Goal: Task Accomplishment & Management: Complete application form

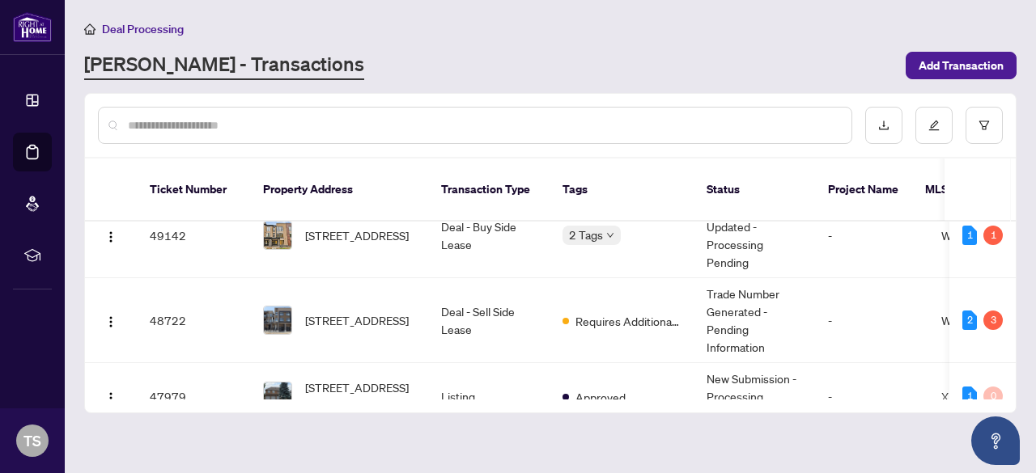
scroll to position [29, 0]
click at [414, 280] on td "[STREET_ADDRESS]" at bounding box center [339, 320] width 178 height 85
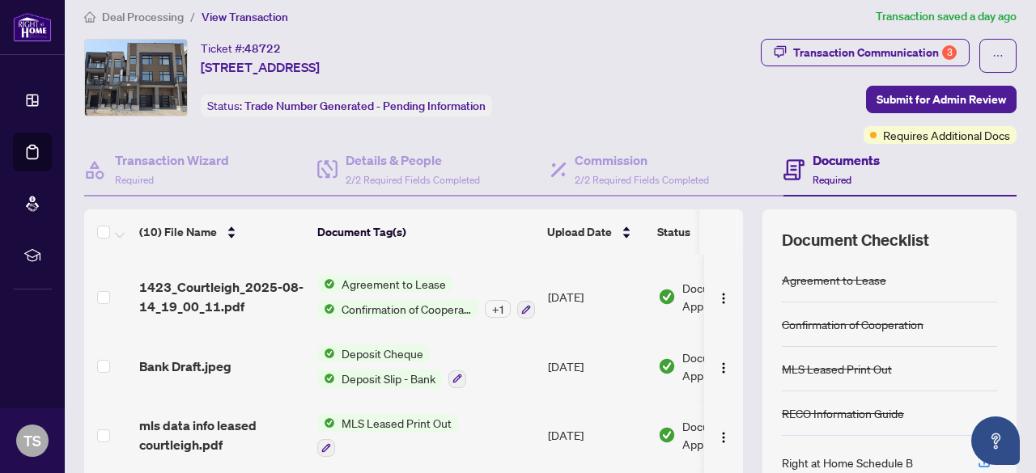
scroll to position [226, 0]
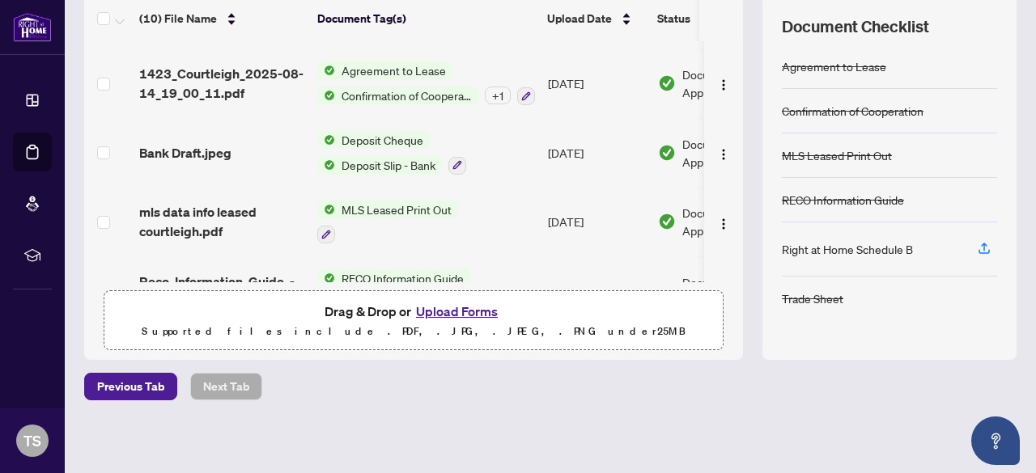
click at [448, 307] on button "Upload Forms" at bounding box center [456, 311] width 91 height 21
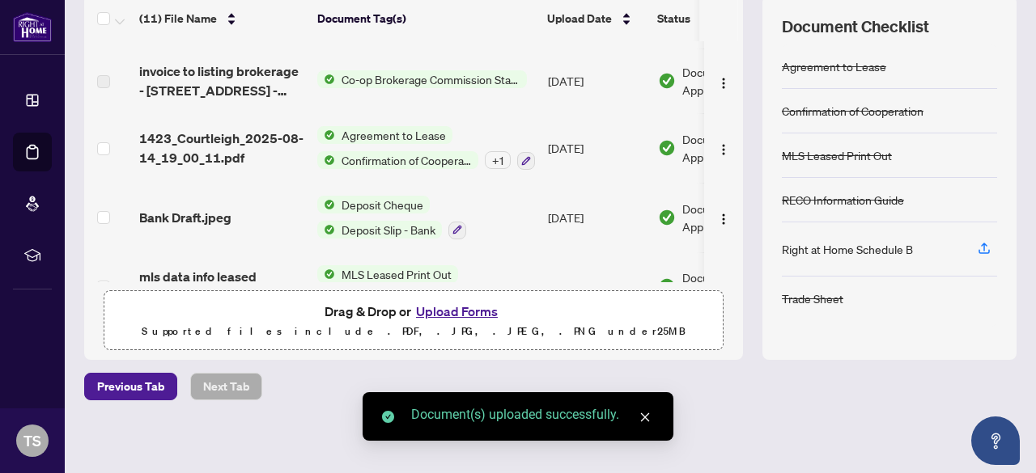
scroll to position [0, 0]
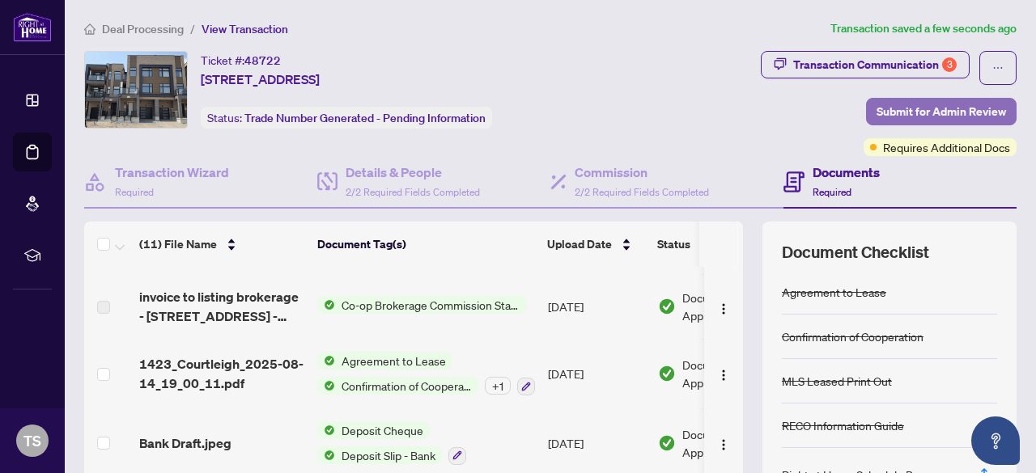
click at [914, 117] on span "Submit for Admin Review" at bounding box center [940, 112] width 129 height 26
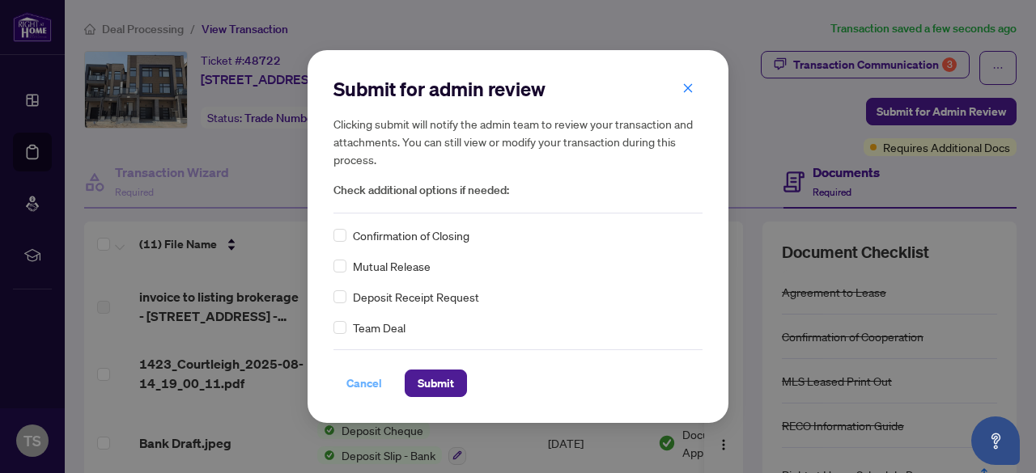
click at [354, 390] on span "Cancel" at bounding box center [364, 384] width 36 height 26
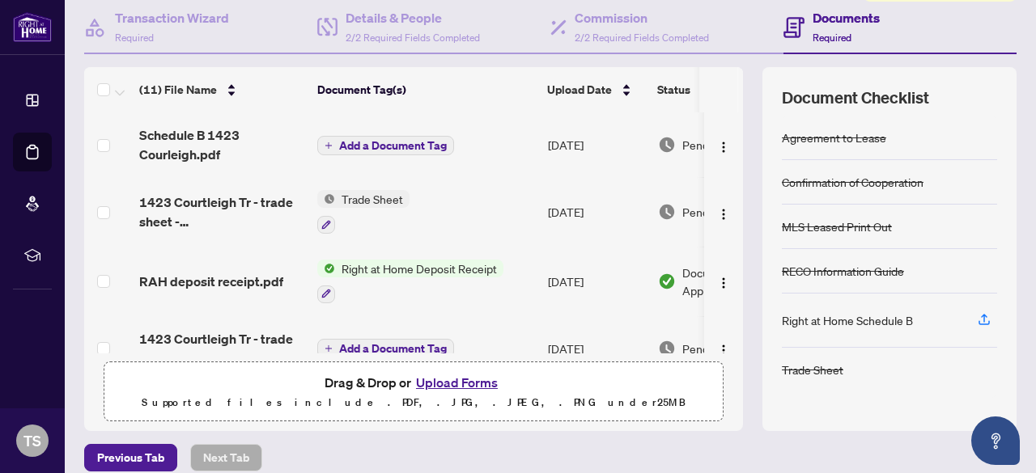
click at [409, 140] on span "Add a Document Tag" at bounding box center [393, 145] width 108 height 11
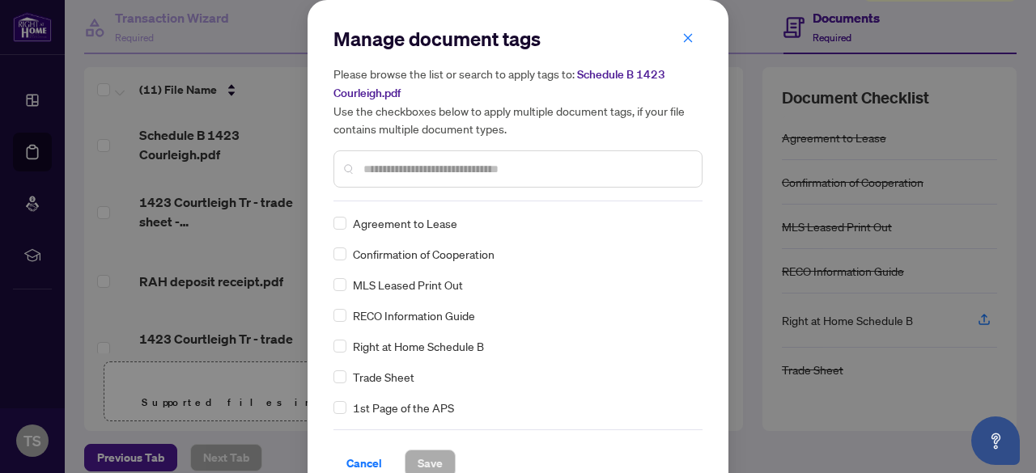
click at [405, 181] on div at bounding box center [517, 169] width 369 height 37
click at [445, 169] on input "text" at bounding box center [525, 169] width 325 height 18
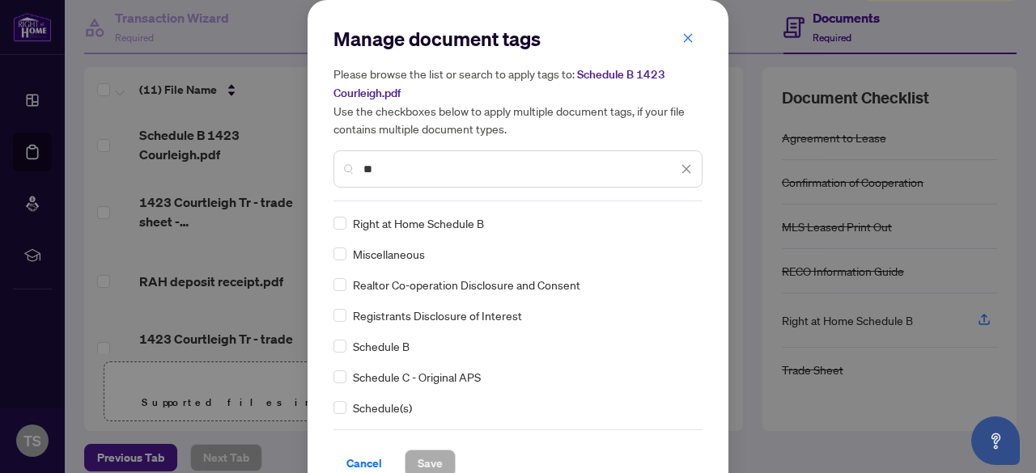
type input "**"
click at [418, 459] on span "Save" at bounding box center [430, 464] width 25 height 26
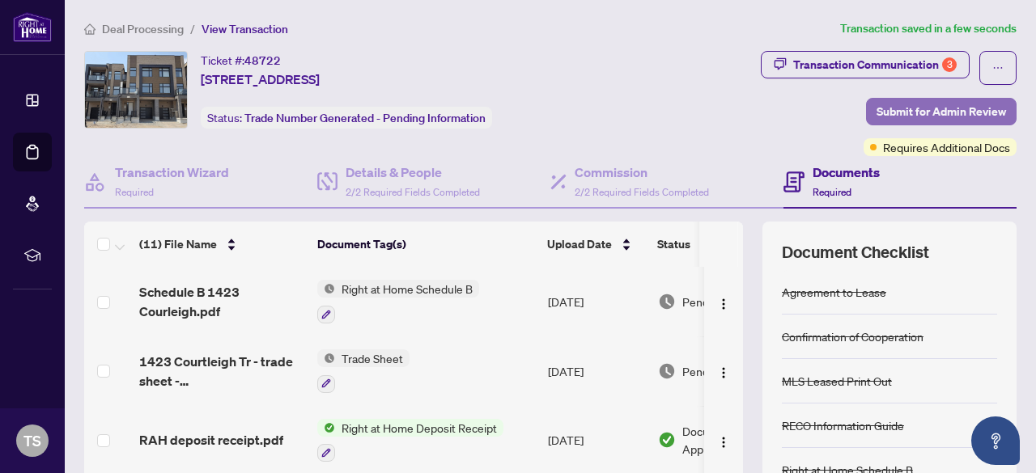
click at [903, 114] on span "Submit for Admin Review" at bounding box center [940, 112] width 129 height 26
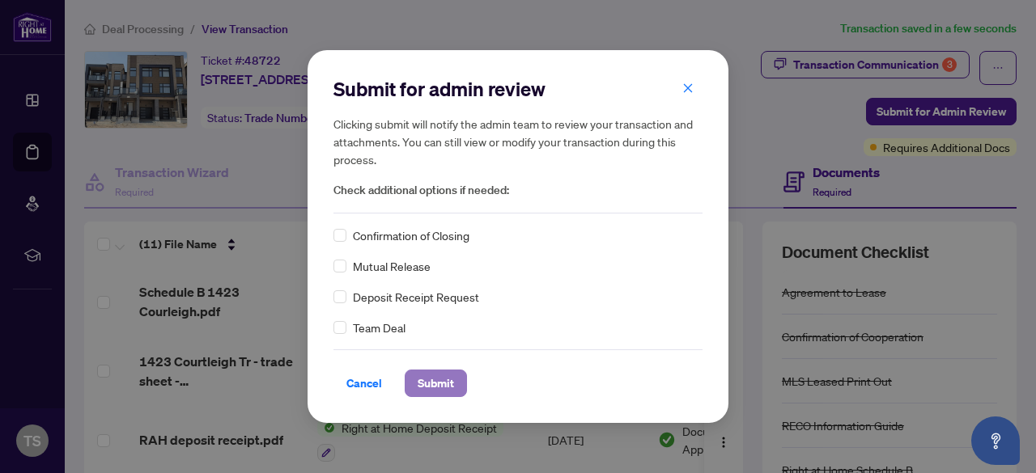
click at [443, 371] on span "Submit" at bounding box center [436, 384] width 36 height 26
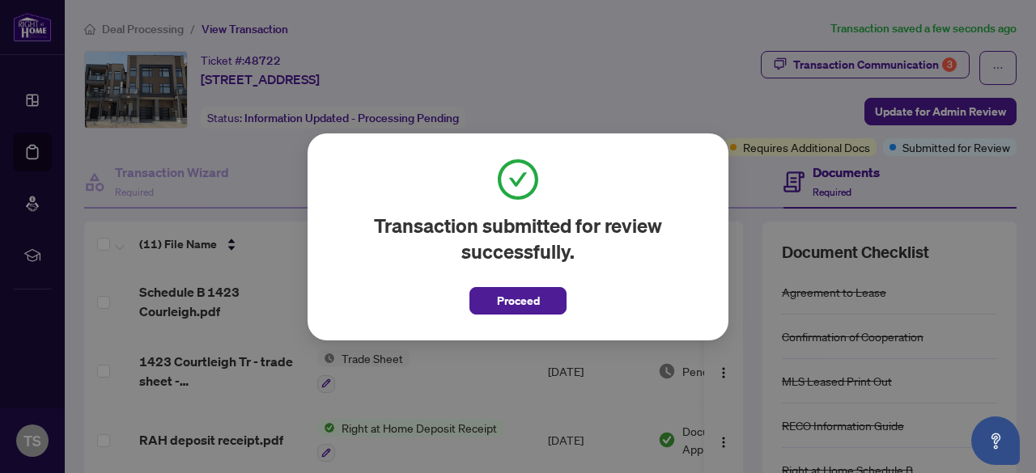
click at [495, 332] on div "Transaction submitted for review successfully. Proceed Cancel OK" at bounding box center [517, 237] width 421 height 207
click at [515, 319] on div "Transaction submitted for review successfully. Proceed Cancel OK" at bounding box center [517, 237] width 421 height 207
click at [497, 286] on span "Proceed" at bounding box center [517, 296] width 97 height 37
click at [510, 294] on span "Proceed" at bounding box center [518, 301] width 43 height 26
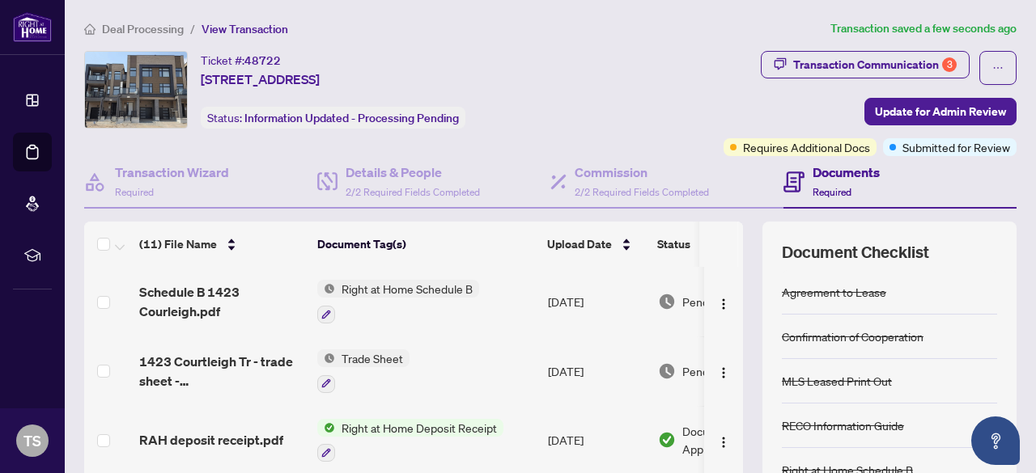
click at [159, 28] on span "Deal Processing" at bounding box center [143, 29] width 82 height 15
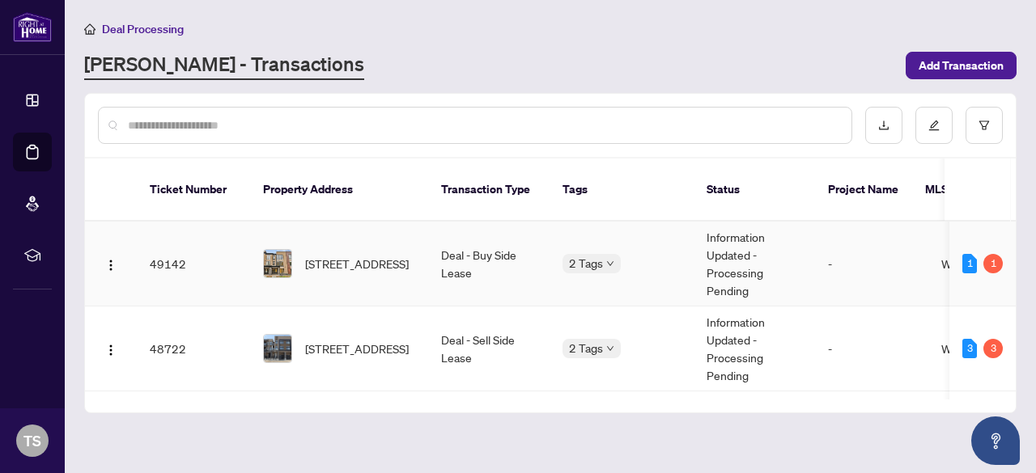
click at [941, 257] on span "W12252257" at bounding box center [975, 264] width 69 height 15
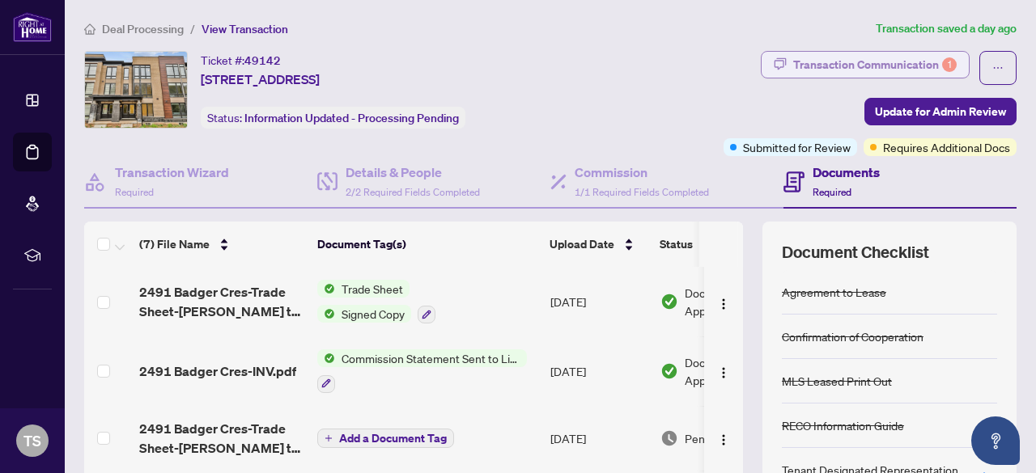
click at [894, 73] on div "Transaction Communication 1" at bounding box center [874, 65] width 163 height 26
